Goal: Find specific page/section: Find specific page/section

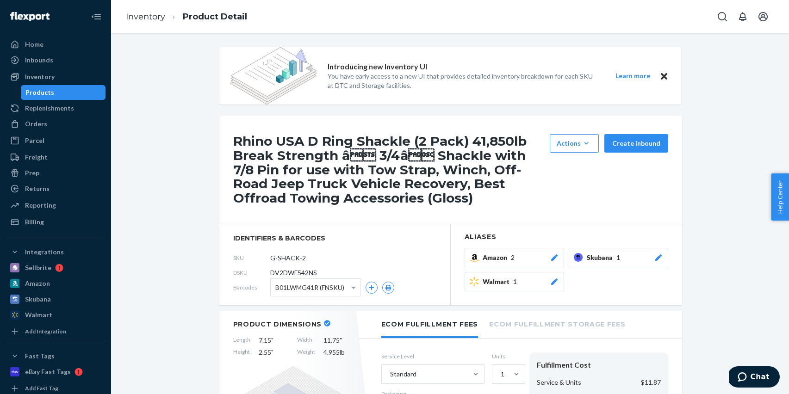
scroll to position [0, 0]
drag, startPoint x: 38, startPoint y: 50, endPoint x: 59, endPoint y: 3, distance: 51.2
click at [38, 50] on div "Home" at bounding box center [55, 43] width 98 height 13
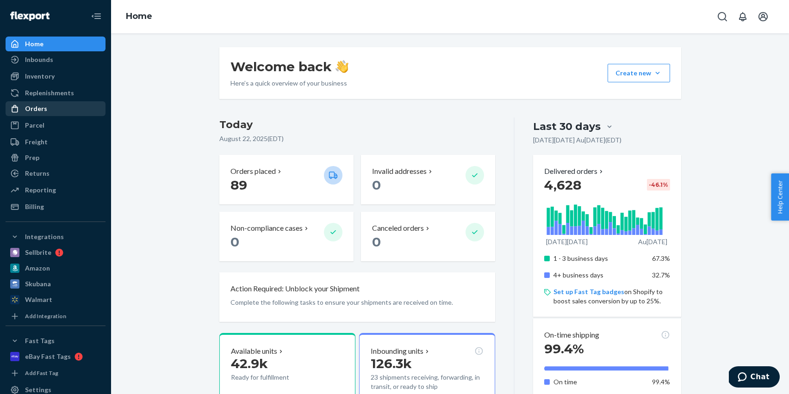
click at [59, 107] on div "Orders" at bounding box center [55, 108] width 98 height 13
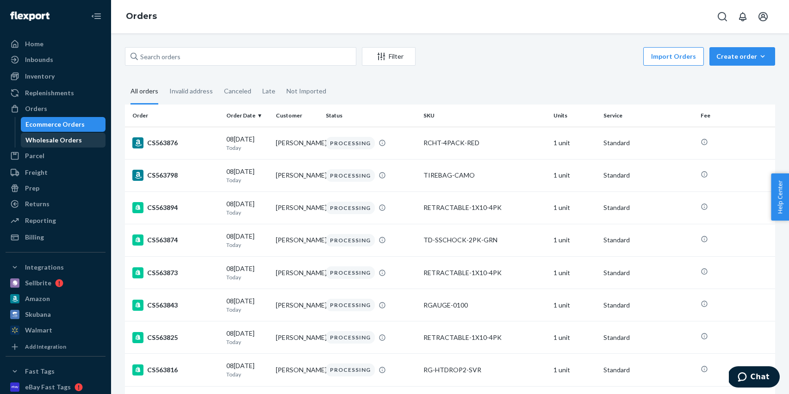
click at [68, 142] on div "Wholesale Orders" at bounding box center [53, 140] width 56 height 9
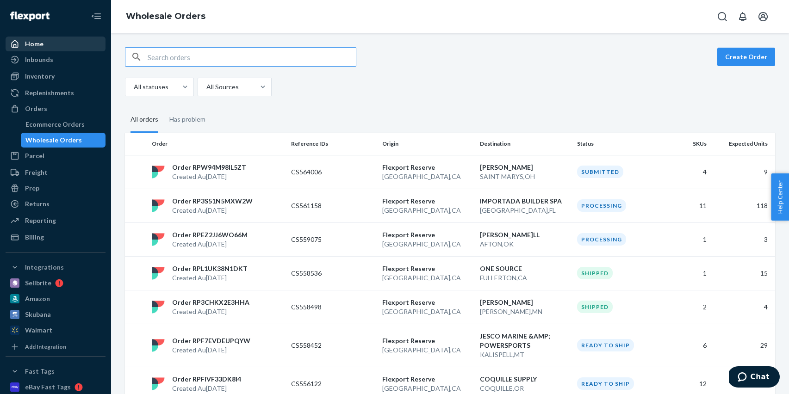
click at [70, 50] on link "Home" at bounding box center [56, 44] width 100 height 15
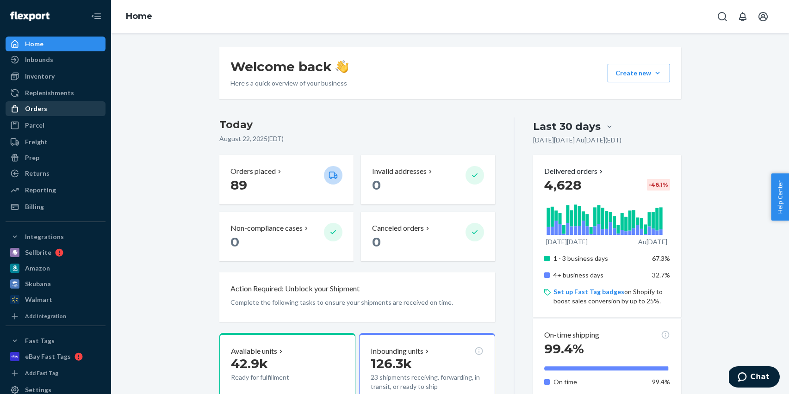
click at [46, 109] on div "Orders" at bounding box center [55, 108] width 98 height 13
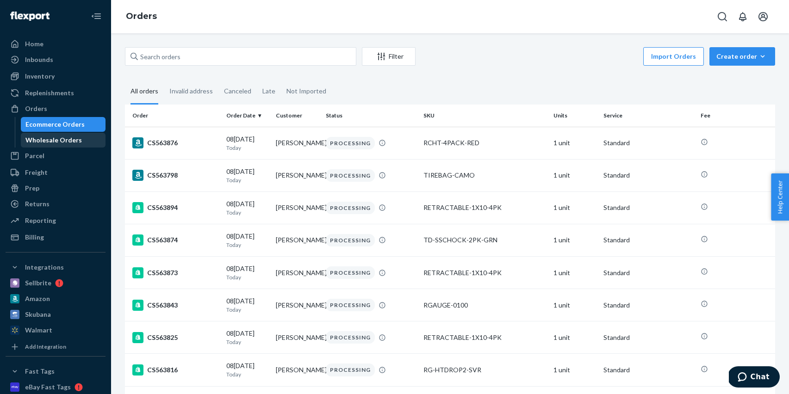
click at [59, 141] on div "Wholesale Orders" at bounding box center [53, 140] width 56 height 9
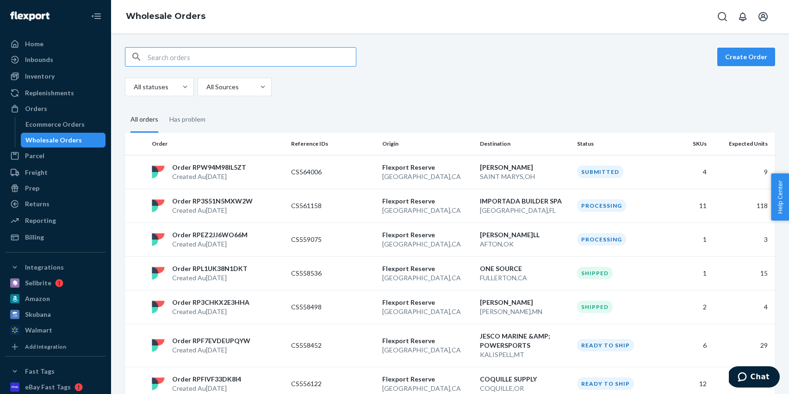
click at [52, 35] on div "Home Inbounds Shipping Plans Problems Inventory Products Replenishments Orders …" at bounding box center [55, 197] width 111 height 394
click at [54, 40] on div "Home" at bounding box center [55, 43] width 98 height 13
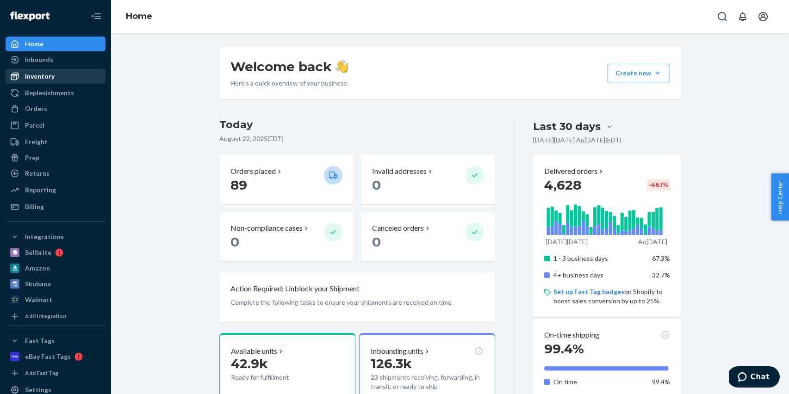
click at [50, 82] on div "Inventory" at bounding box center [55, 76] width 98 height 13
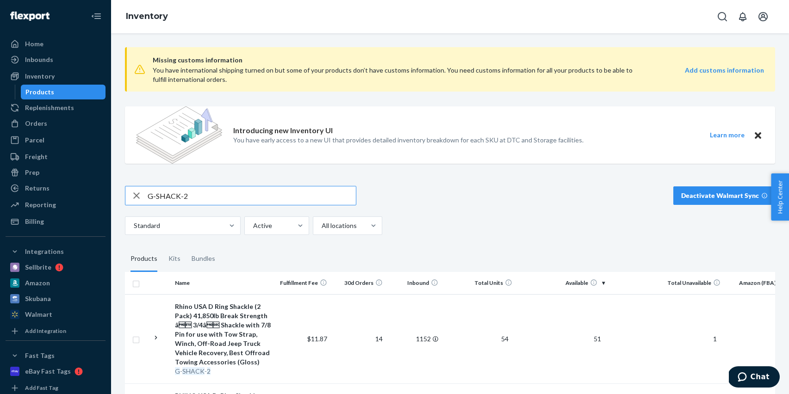
click at [228, 198] on input "G-SHACK-2" at bounding box center [252, 195] width 208 height 19
click at [227, 198] on input "G-SHACK-2" at bounding box center [252, 195] width 208 height 19
type input "TD-SSCHOCK-BLK"
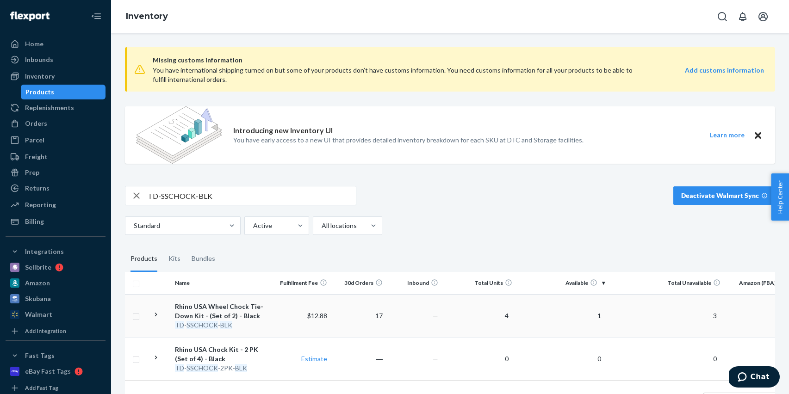
click at [298, 324] on td "$12.88" at bounding box center [303, 315] width 56 height 43
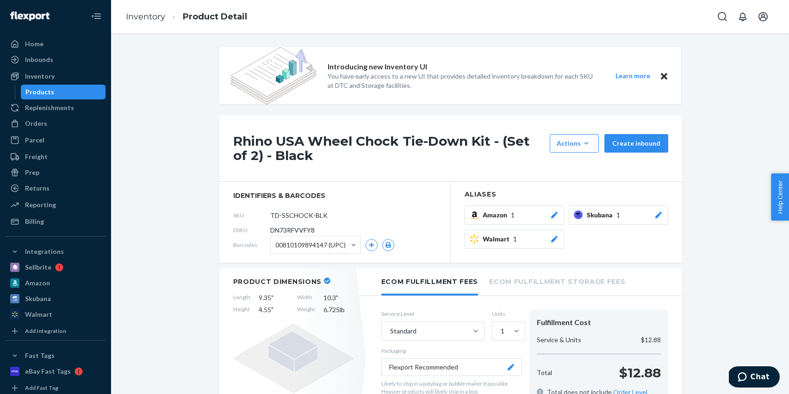
click at [81, 88] on div "Products" at bounding box center [63, 92] width 83 height 13
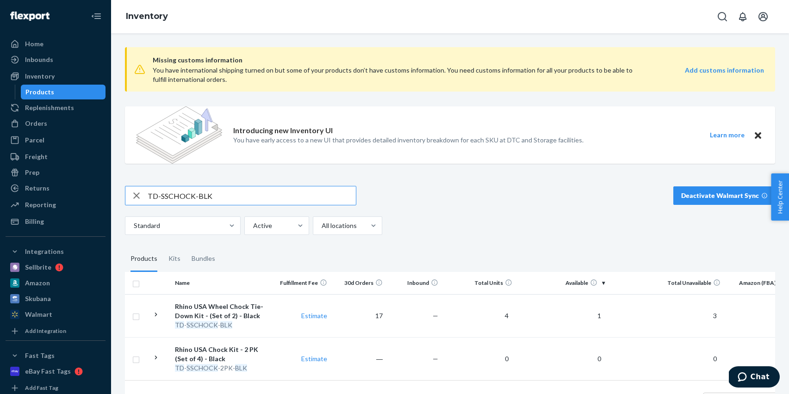
click at [133, 193] on icon "button" at bounding box center [136, 195] width 11 height 19
click at [185, 198] on input "text" at bounding box center [252, 195] width 208 height 19
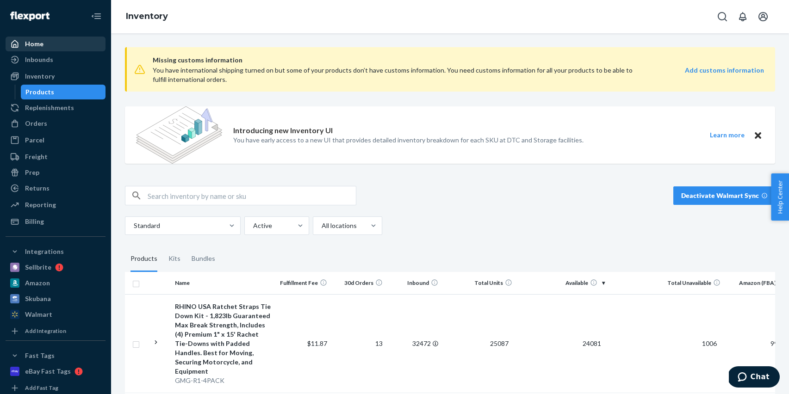
click at [34, 43] on div "Home" at bounding box center [34, 43] width 19 height 9
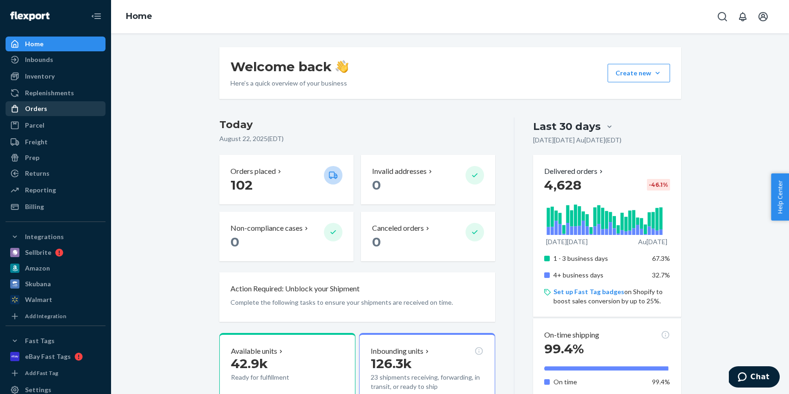
click at [57, 110] on div "Orders" at bounding box center [55, 108] width 98 height 13
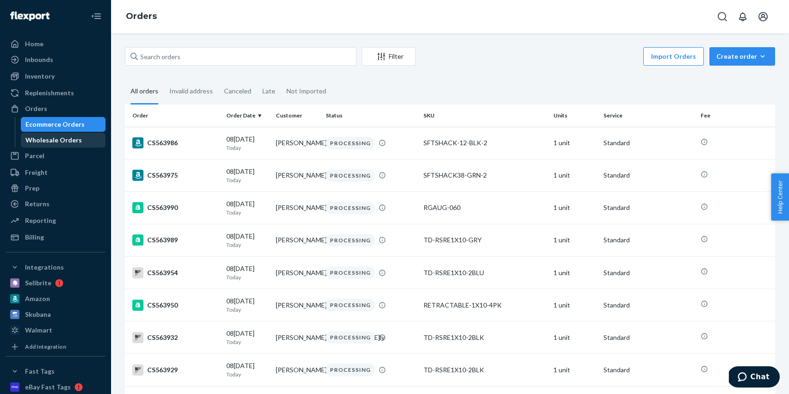
click at [46, 139] on div "Wholesale Orders" at bounding box center [53, 140] width 56 height 9
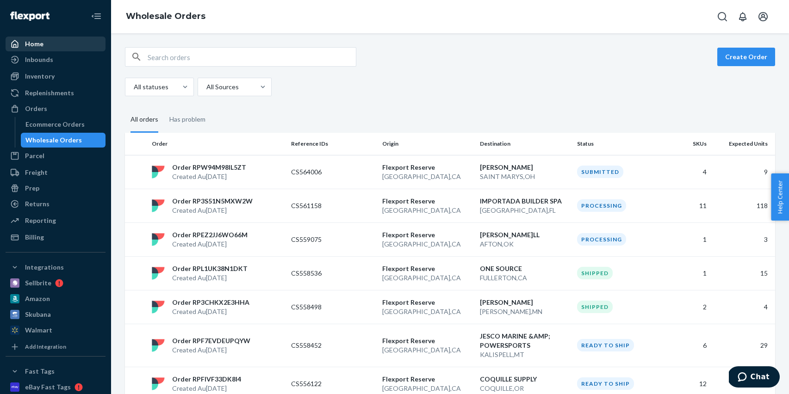
click at [50, 37] on div "Home" at bounding box center [55, 43] width 98 height 13
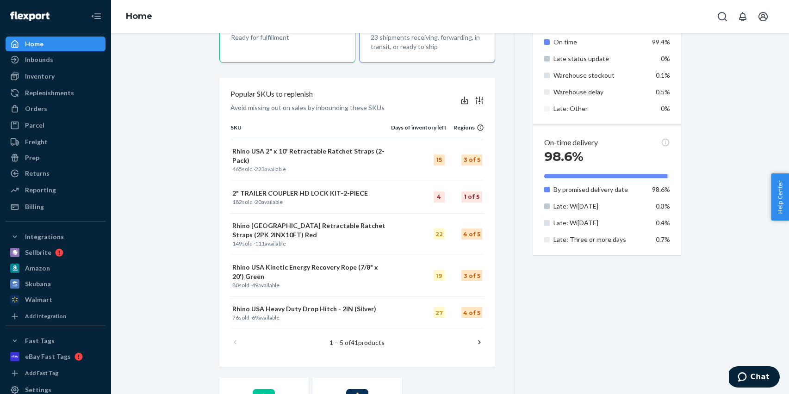
scroll to position [342, 0]
